Goal: Task Accomplishment & Management: Complete application form

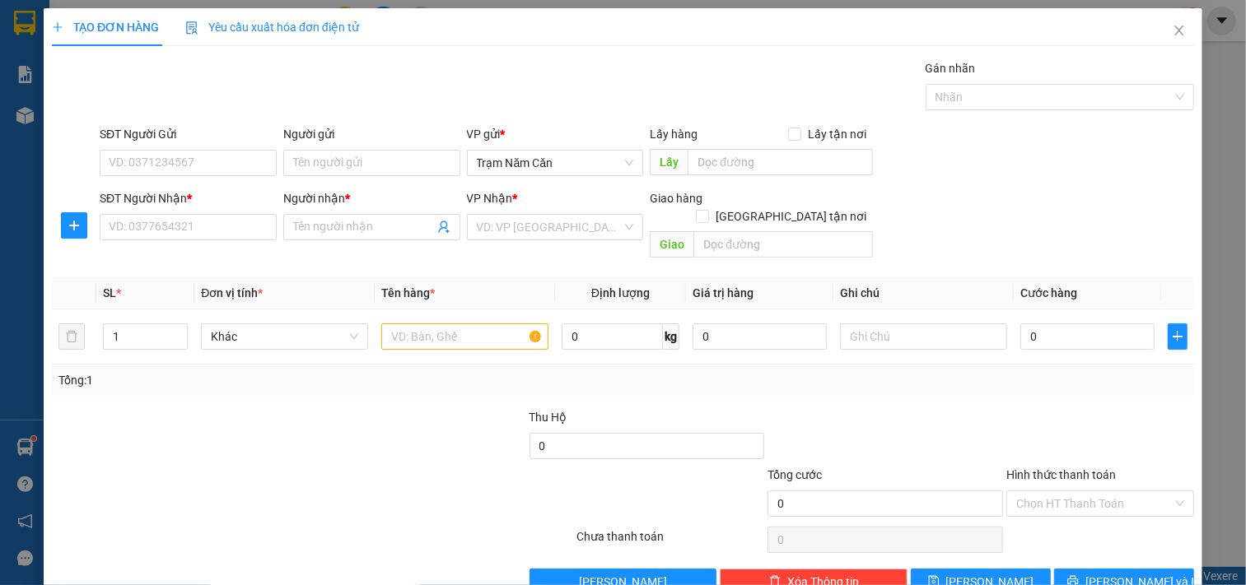
scroll to position [23, 0]
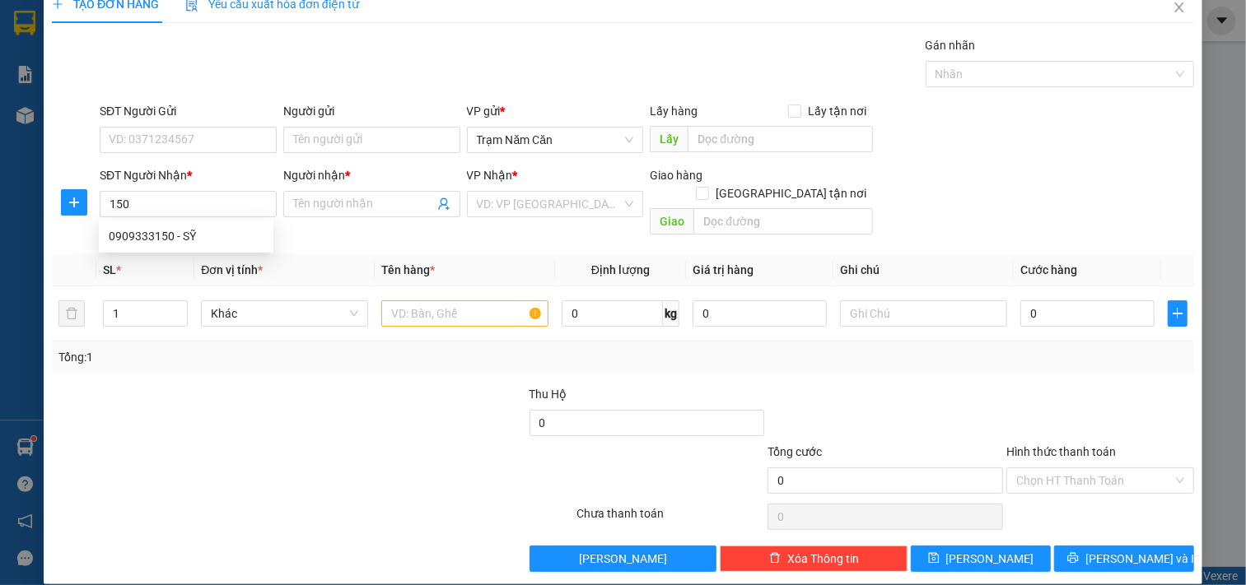
click at [167, 235] on div "0909333150 - SỸ" at bounding box center [186, 236] width 155 height 18
type input "0909333150"
type input "SỸ"
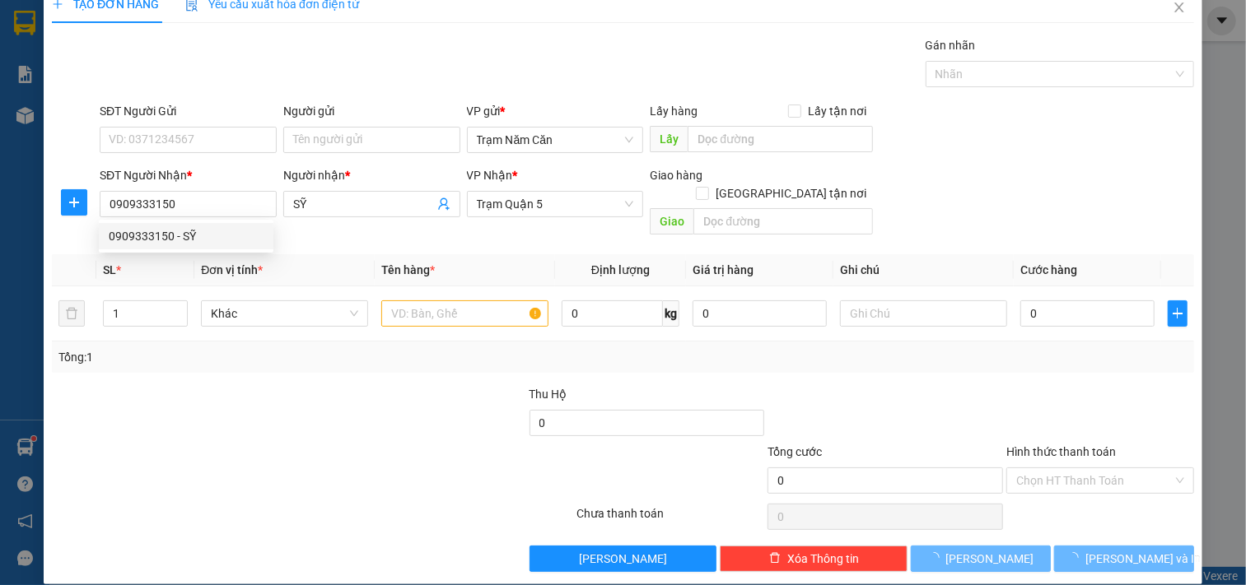
type input "140.000"
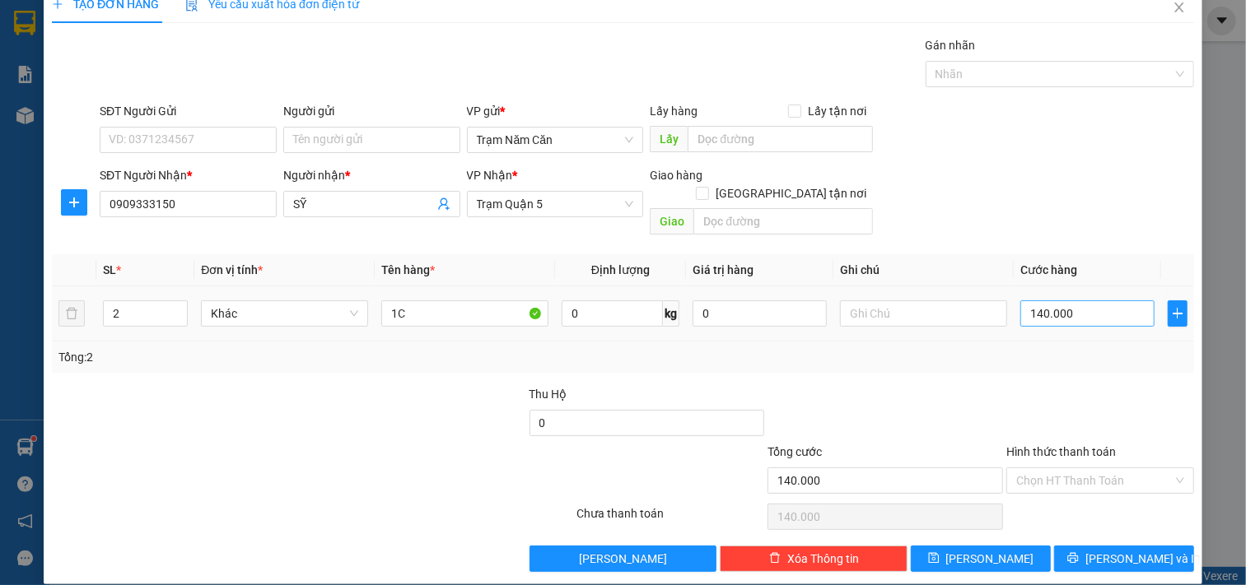
type input "0909333150"
click at [1100, 301] on input "140.000" at bounding box center [1087, 314] width 134 height 26
type input "0"
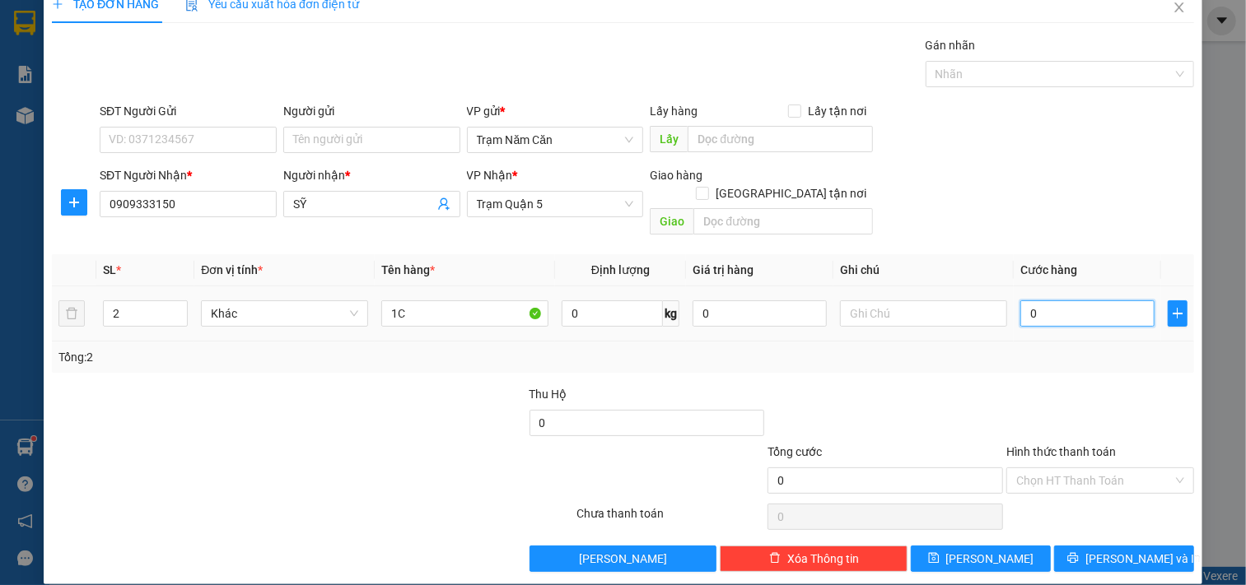
type input "1"
type input "01"
type input "12"
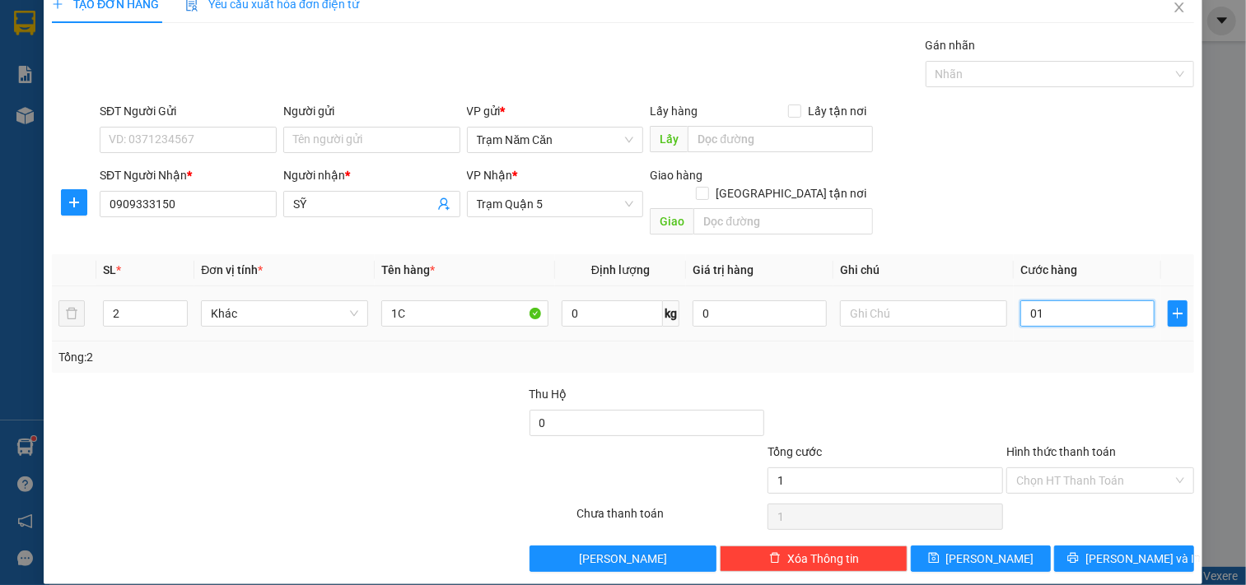
type input "012"
type input "120"
type input "0.120"
type input "120.000"
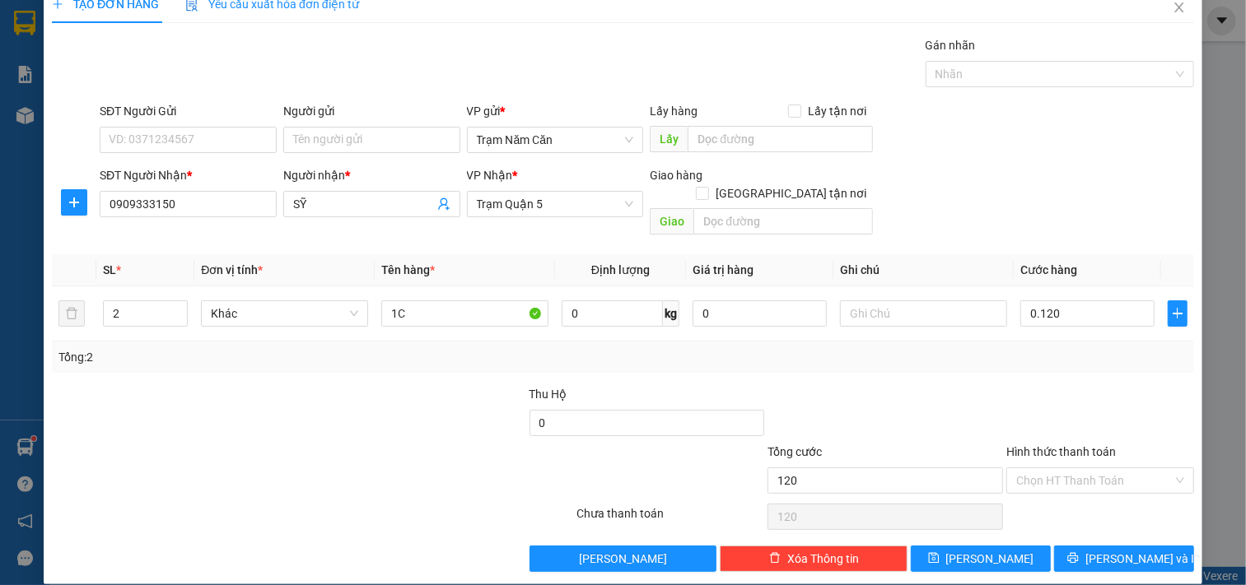
type input "120.000"
click at [1067, 351] on div "Tổng: 2" at bounding box center [623, 357] width 1142 height 31
drag, startPoint x: 1031, startPoint y: 454, endPoint x: 1032, endPoint y: 478, distance: 23.9
click at [1031, 469] on input "Hình thức thanh toán" at bounding box center [1094, 481] width 156 height 25
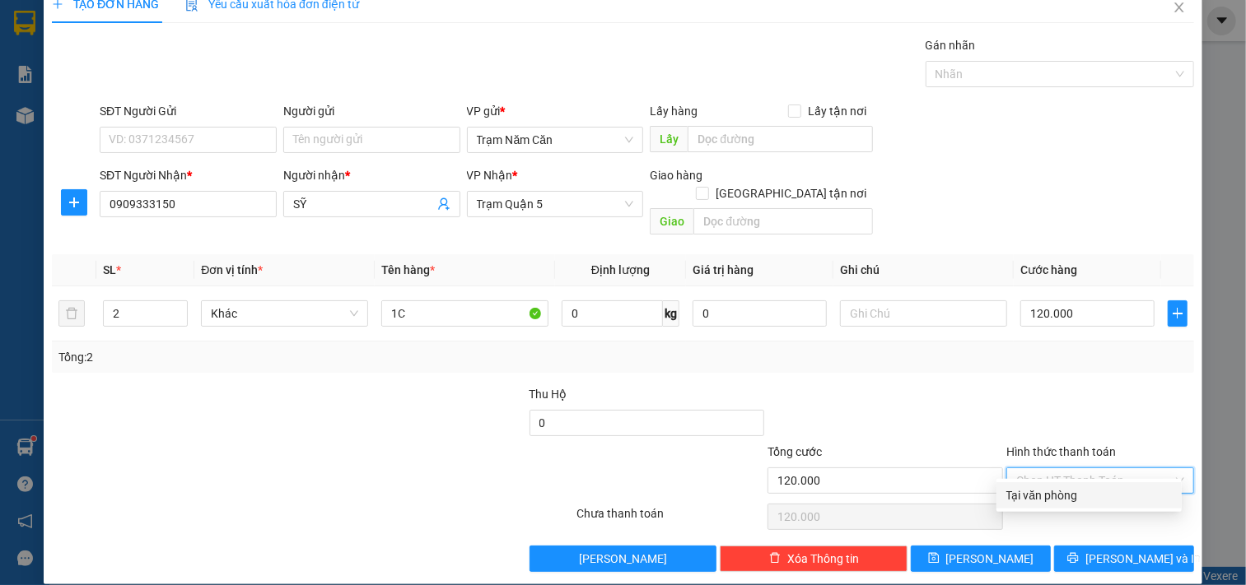
click at [1033, 489] on div "Tại văn phòng" at bounding box center [1088, 496] width 165 height 18
type input "0"
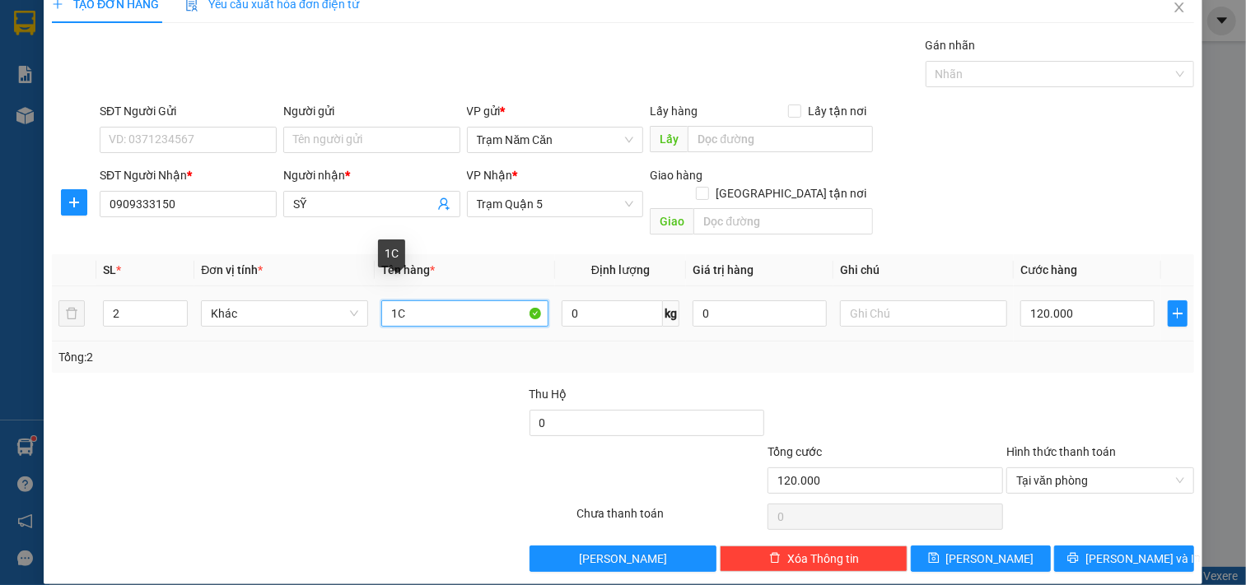
drag, startPoint x: 422, startPoint y: 291, endPoint x: 274, endPoint y: 274, distance: 148.4
click at [290, 287] on tr "2 Khác 1C 0 kg 0 120.000" at bounding box center [623, 314] width 1142 height 55
type input "0.5"
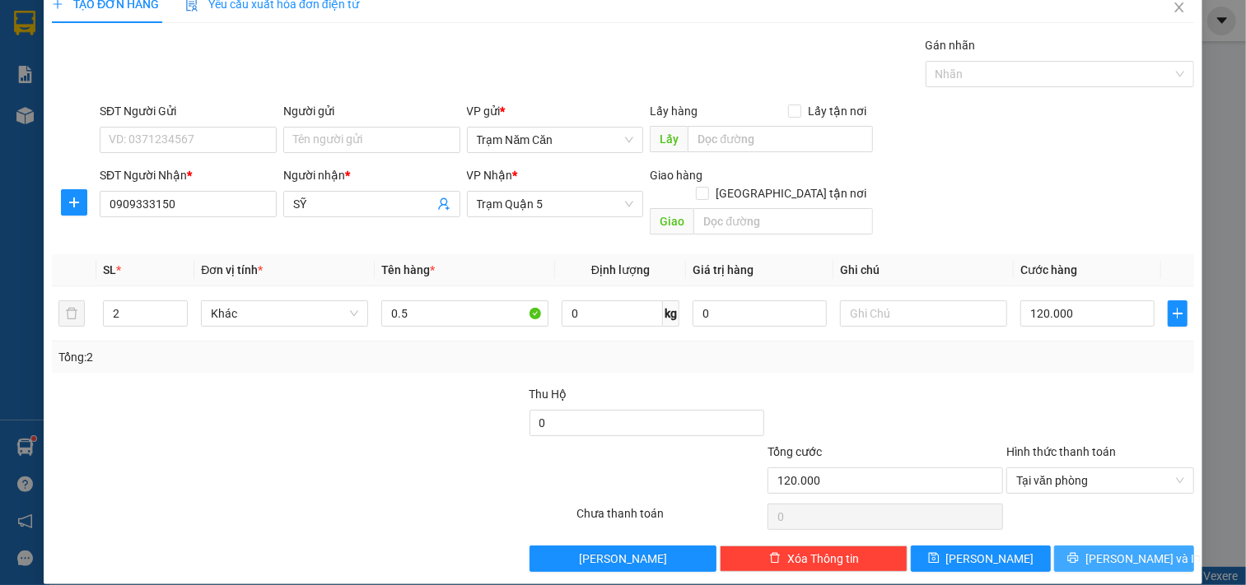
click at [1079, 552] on icon "printer" at bounding box center [1073, 558] width 12 height 12
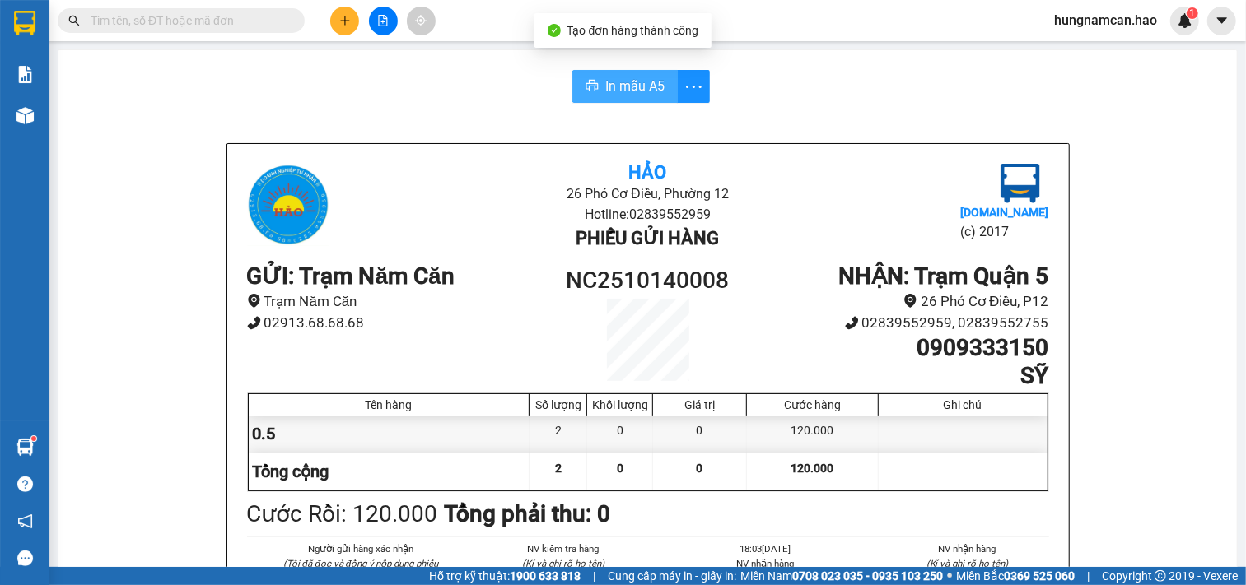
click at [619, 95] on span "In mẫu A5" at bounding box center [634, 86] width 59 height 21
click at [346, 7] on div at bounding box center [383, 21] width 124 height 29
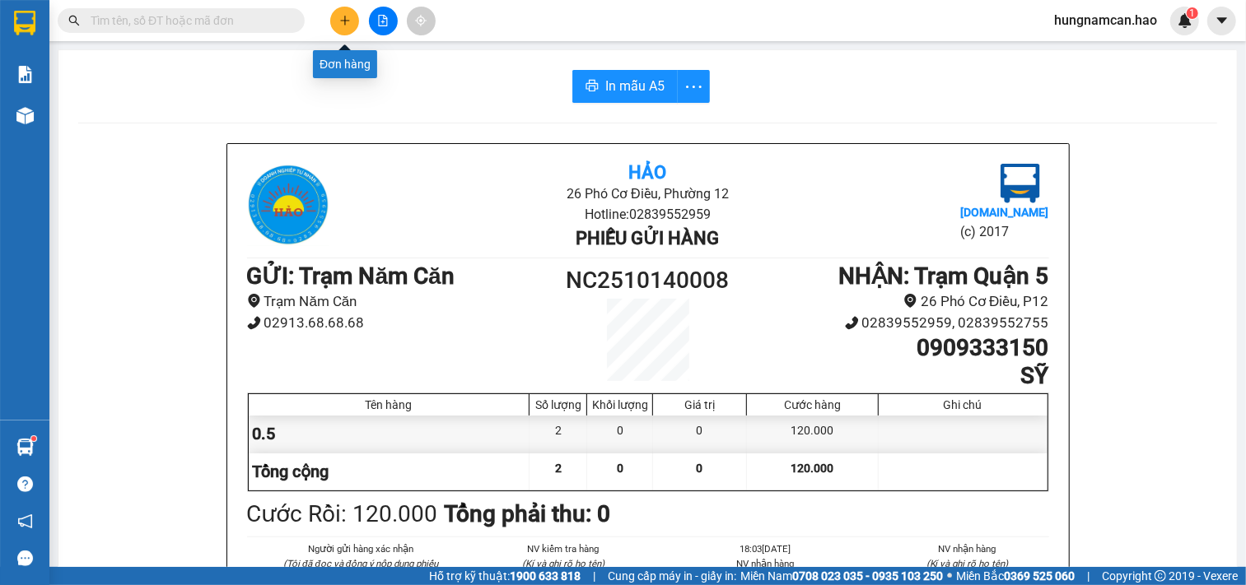
click at [343, 10] on button at bounding box center [344, 21] width 29 height 29
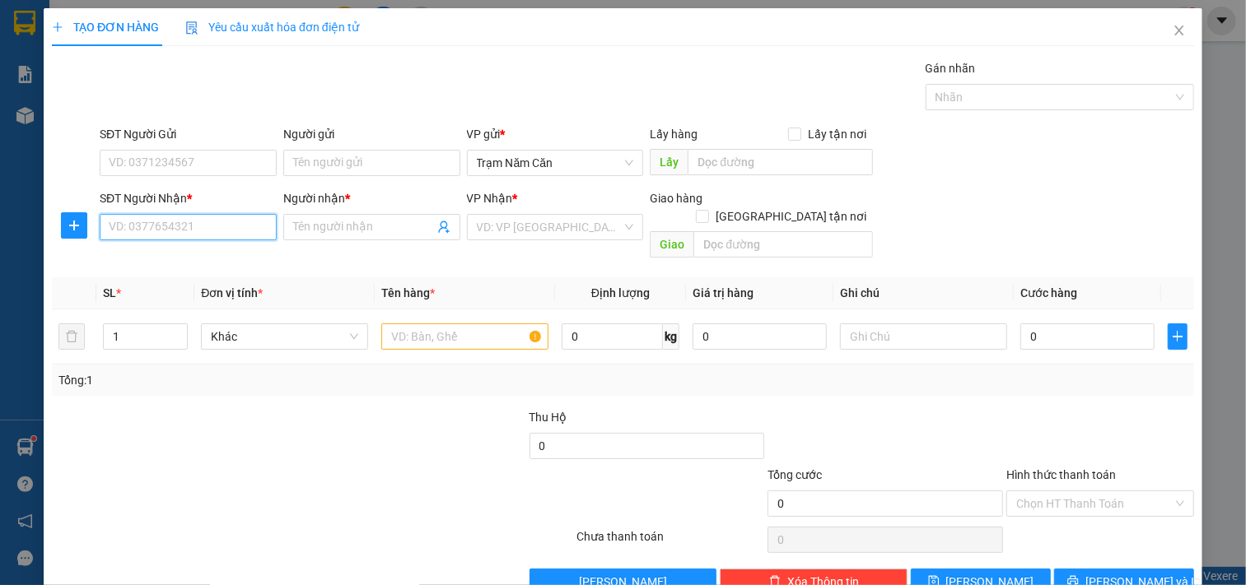
click at [115, 235] on input "SĐT Người Nhận *" at bounding box center [188, 227] width 177 height 26
click at [203, 261] on div "0948022499 - HIỆN" at bounding box center [186, 260] width 155 height 18
type input "0948022499"
type input "HIỆN"
type input "60.000"
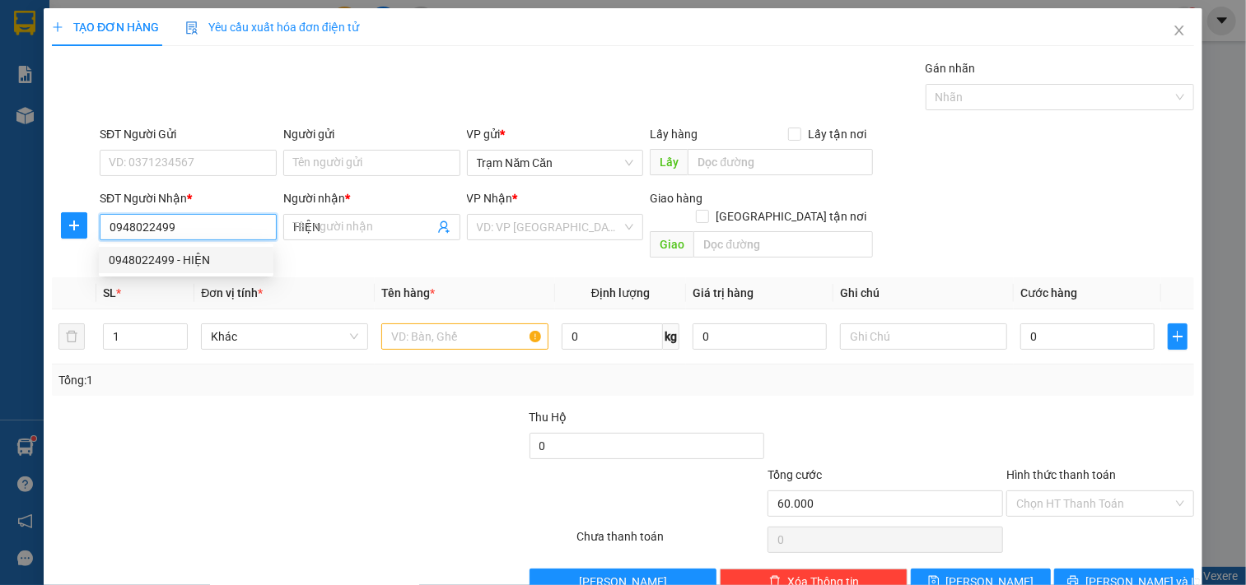
type input "60.000"
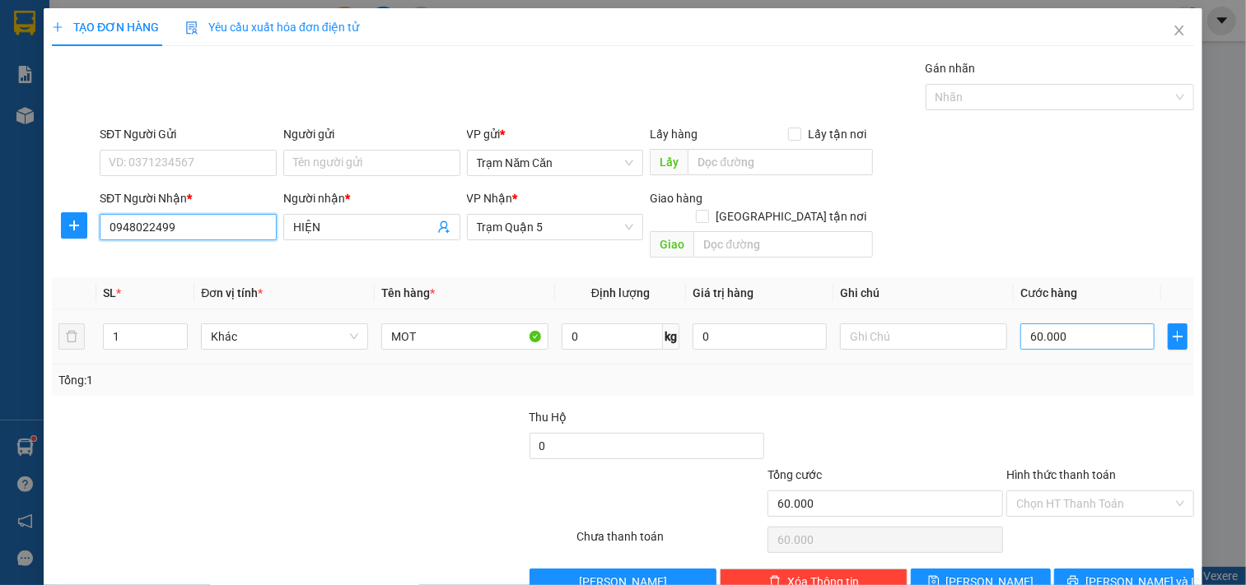
type input "0948022499"
click at [1068, 324] on input "60.000" at bounding box center [1087, 337] width 134 height 26
type input "0"
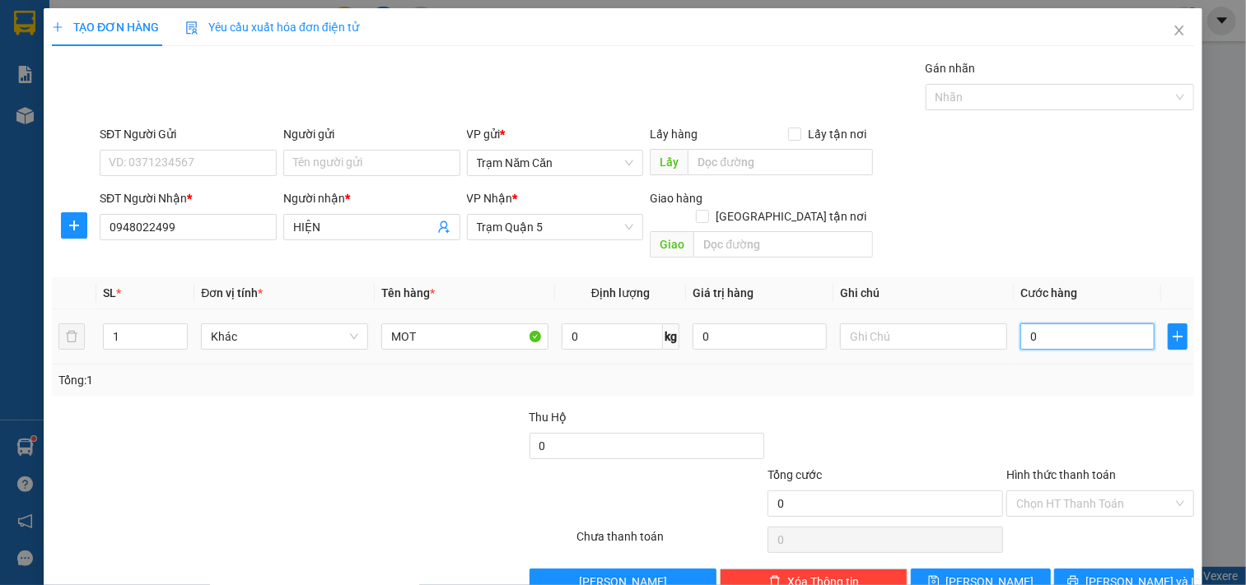
type input "8"
type input "08"
type input "81"
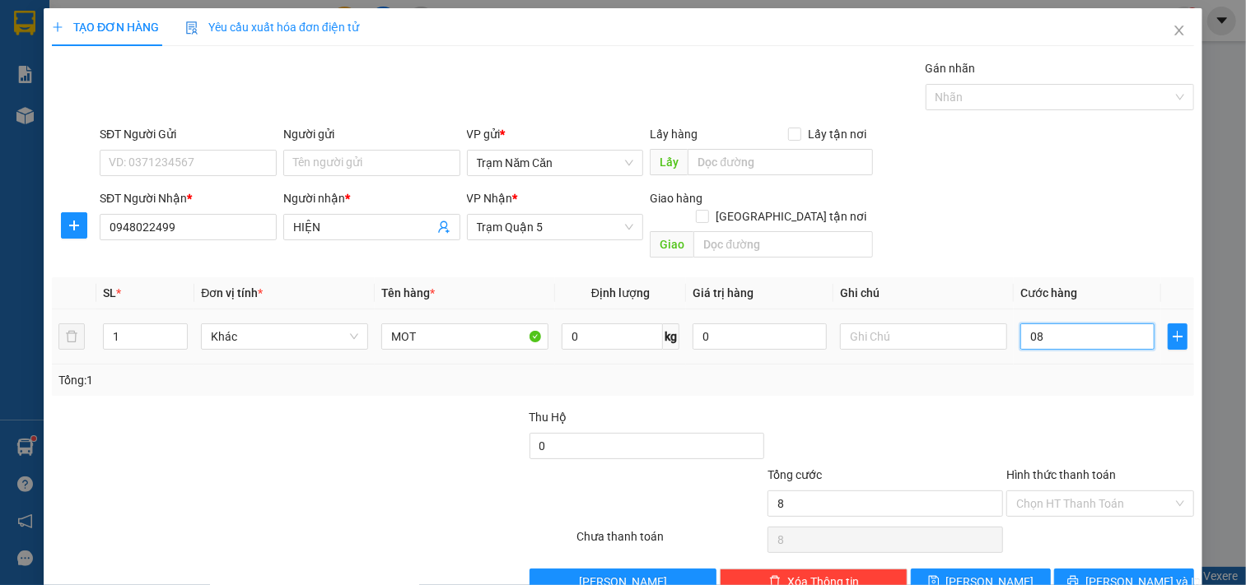
type input "081"
type input "8"
type input "080"
type input "80"
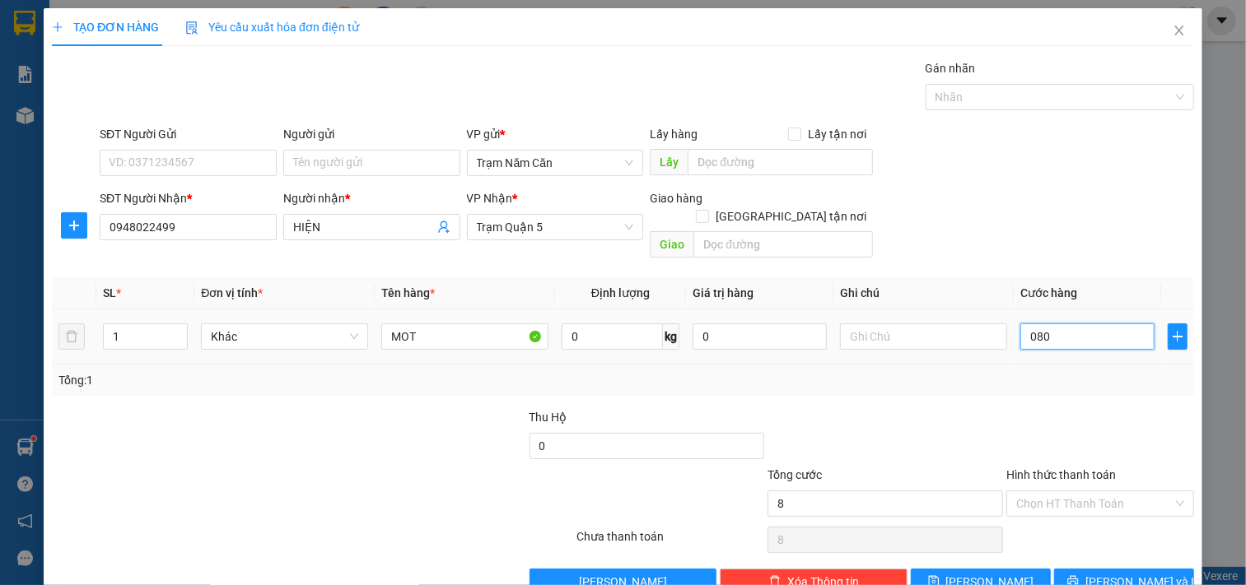
type input "80"
type input "080"
type input "80.000"
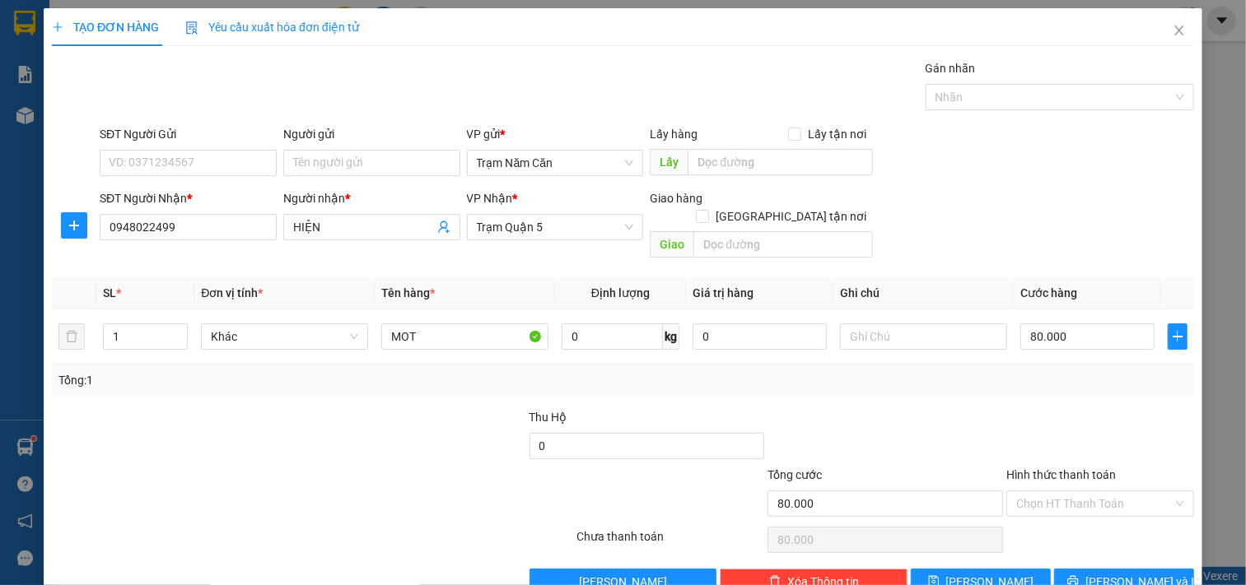
click at [1065, 371] on div "Tổng: 1" at bounding box center [622, 380] width 1129 height 18
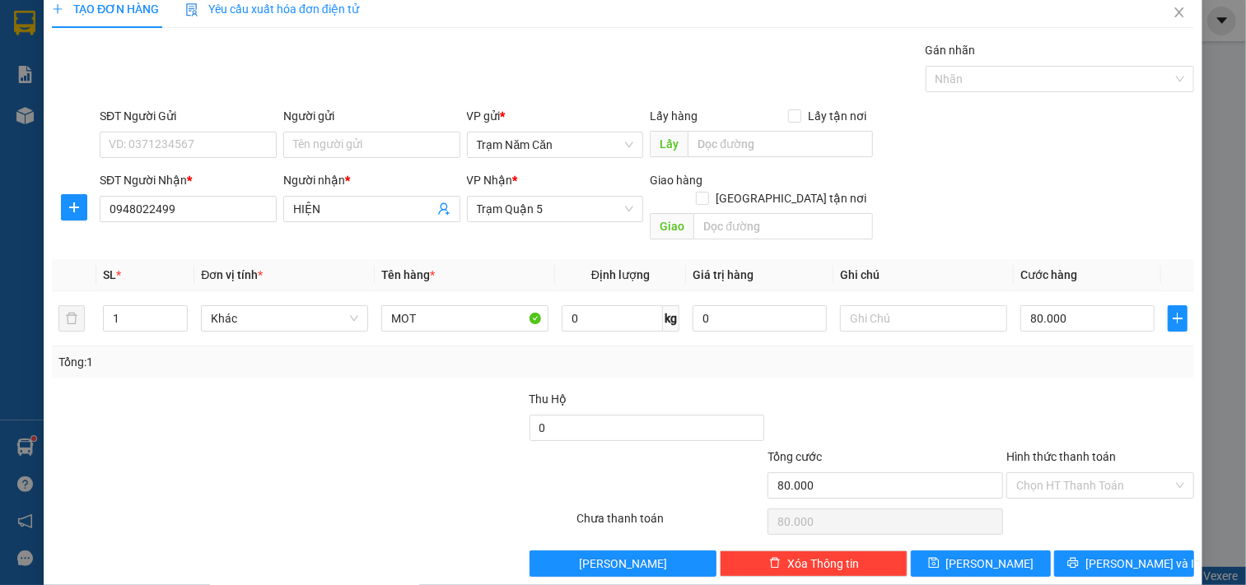
scroll to position [23, 0]
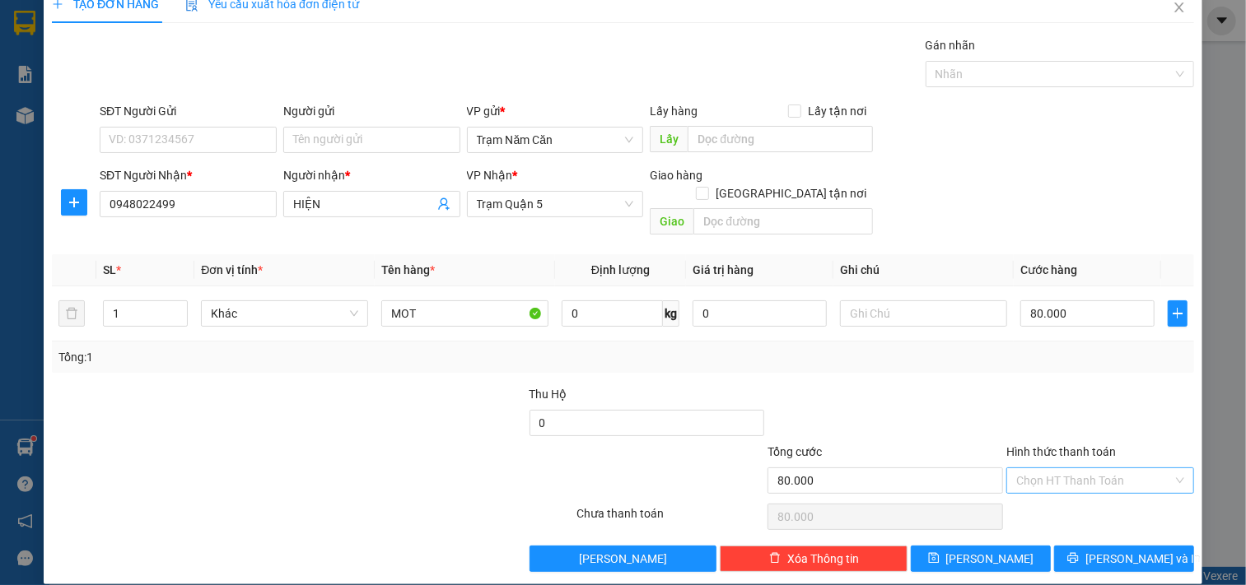
click at [1051, 469] on input "Hình thức thanh toán" at bounding box center [1094, 481] width 156 height 25
click at [1050, 494] on div "Tại văn phòng" at bounding box center [1088, 496] width 165 height 18
type input "0"
click at [1056, 546] on button "[PERSON_NAME] và In" at bounding box center [1124, 559] width 140 height 26
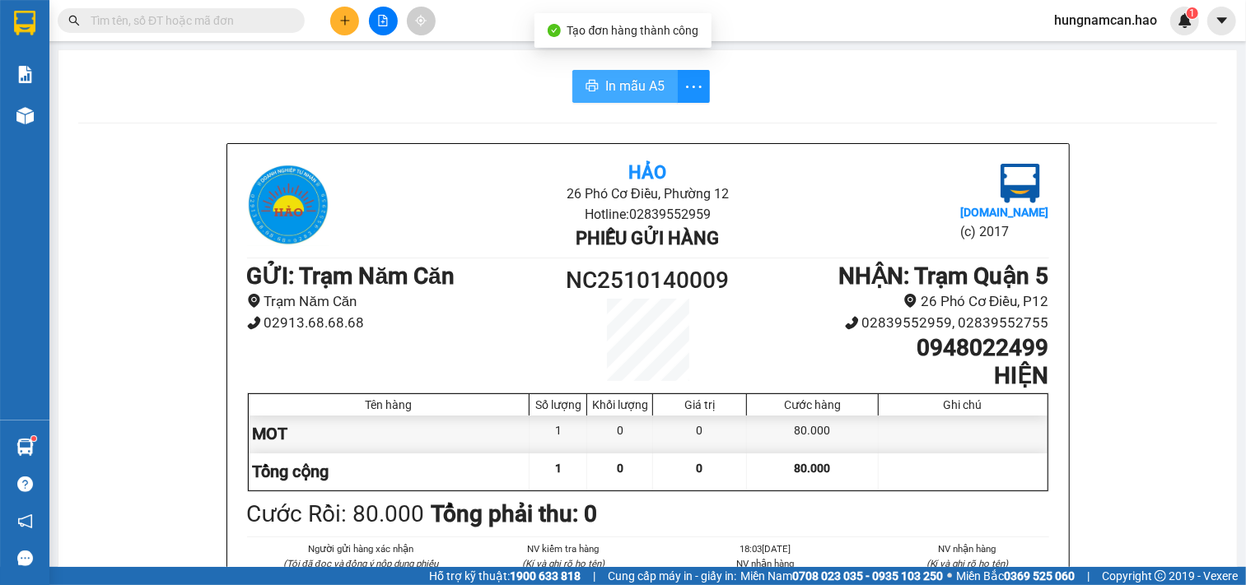
click at [627, 97] on button "In mẫu A5" at bounding box center [624, 86] width 105 height 33
drag, startPoint x: 326, startPoint y: 71, endPoint x: 249, endPoint y: 7, distance: 100.6
click at [325, 71] on div "In mẫu A5" at bounding box center [647, 86] width 1139 height 33
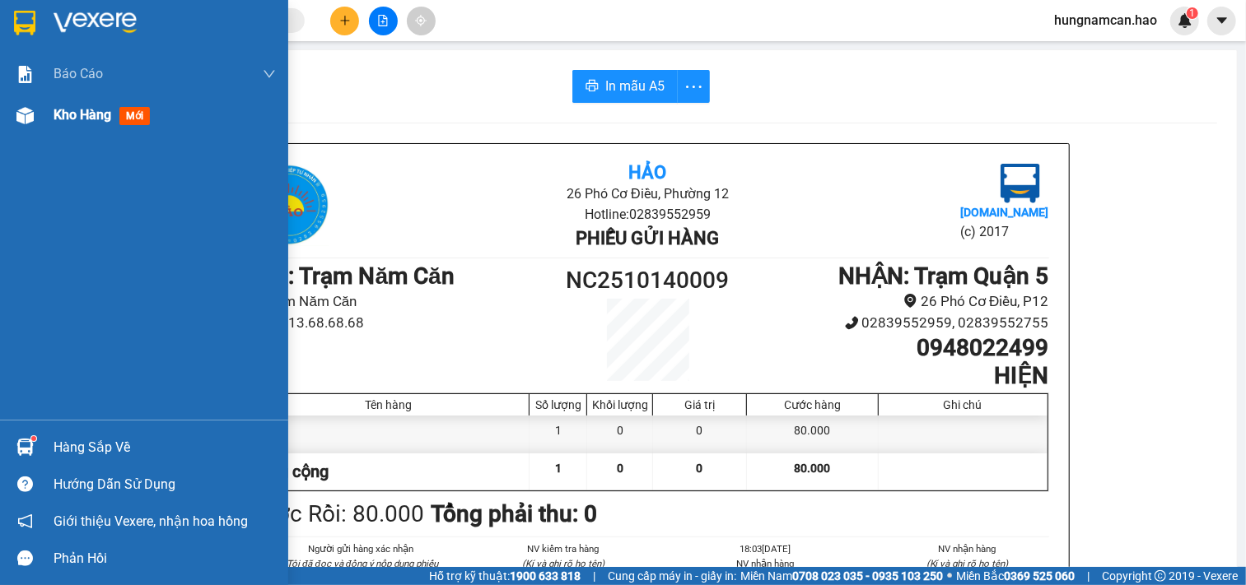
click at [38, 112] on div at bounding box center [25, 115] width 29 height 29
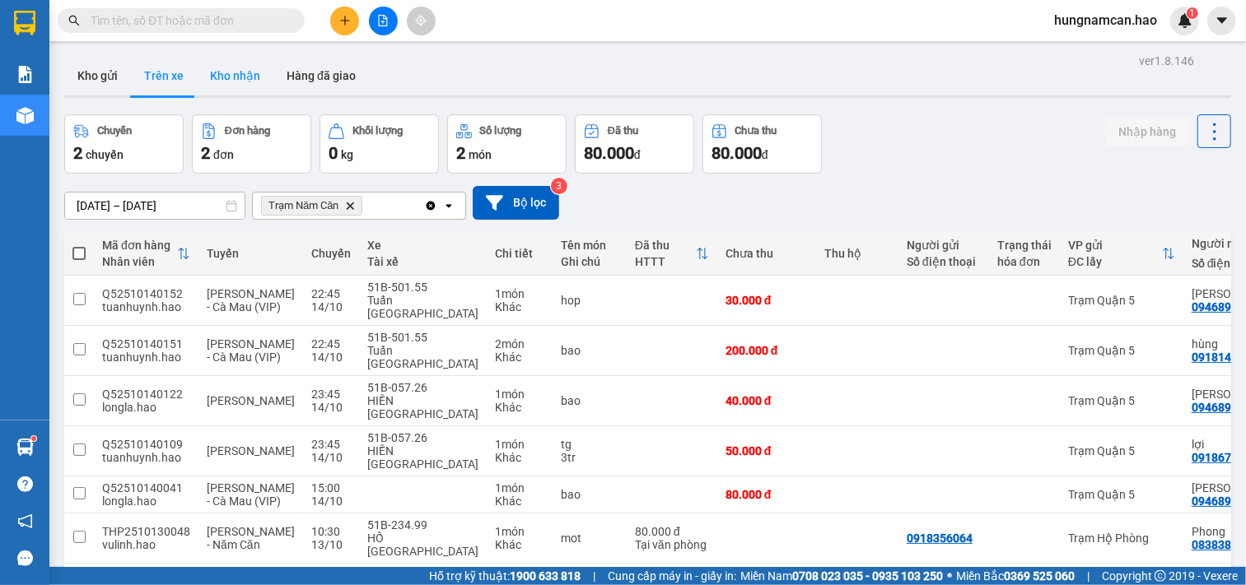
click at [232, 87] on button "Kho nhận" at bounding box center [235, 76] width 77 height 40
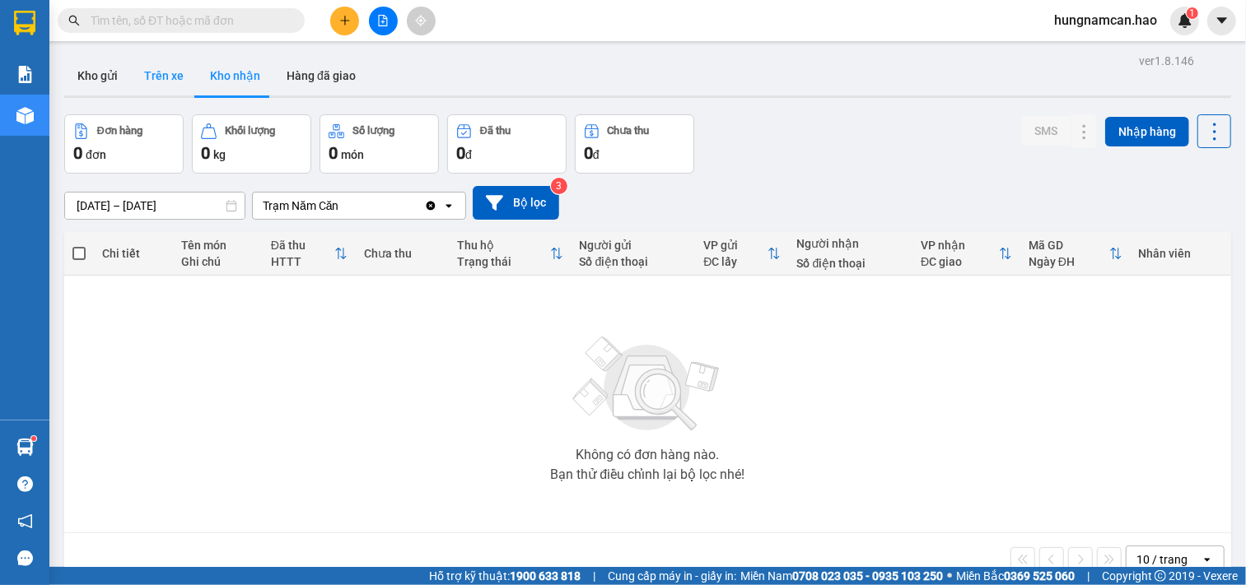
click at [175, 79] on button "Trên xe" at bounding box center [164, 76] width 66 height 40
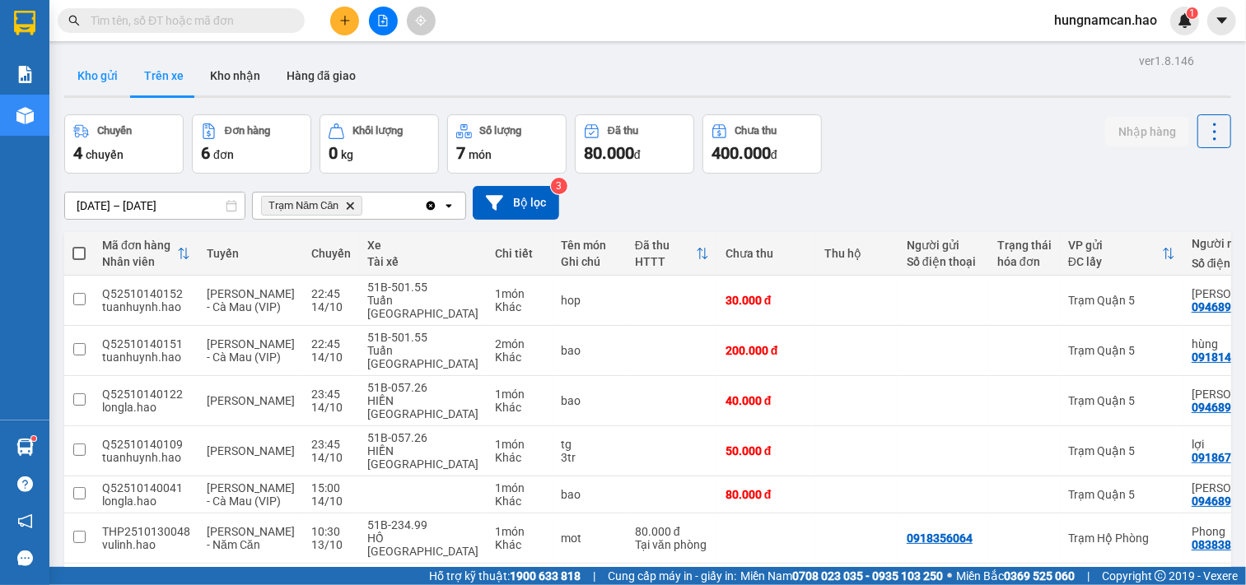
click at [105, 76] on button "Kho gửi" at bounding box center [97, 76] width 67 height 40
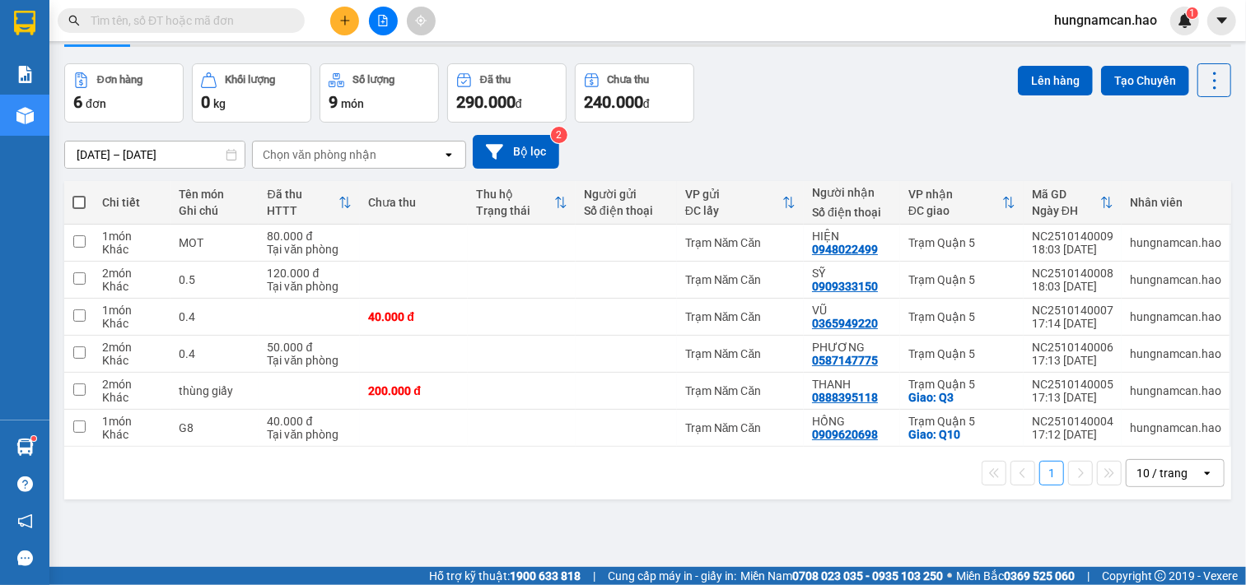
scroll to position [76, 0]
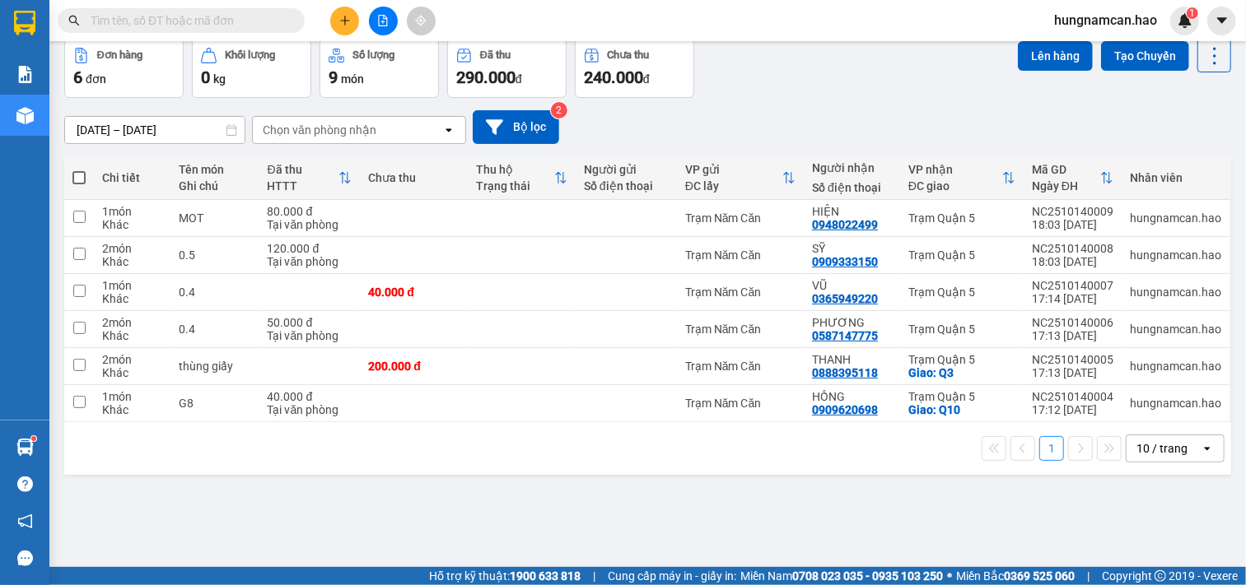
click at [983, 116] on div "[DATE] – [DATE] Press the down arrow key to interact with the calendar and sele…" at bounding box center [647, 127] width 1167 height 34
